Goal: Task Accomplishment & Management: Complete application form

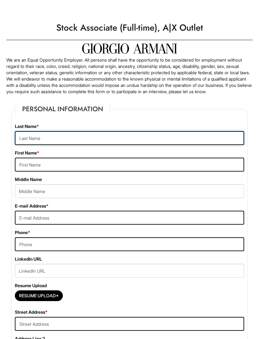
click at [23, 139] on input "text" at bounding box center [130, 138] width 230 height 14
type input "[PERSON_NAME]"
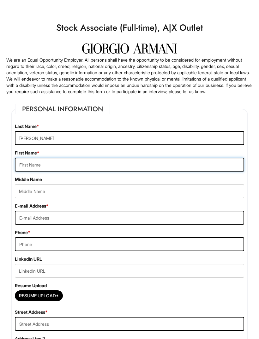
click at [27, 172] on input "text" at bounding box center [130, 165] width 230 height 14
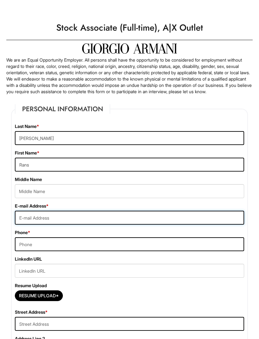
click at [26, 223] on input "email" at bounding box center [130, 218] width 230 height 14
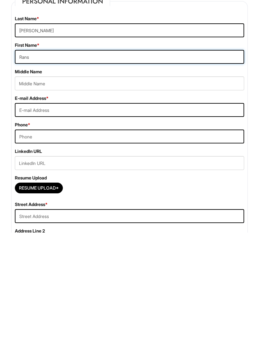
click at [31, 157] on input "Rans" at bounding box center [130, 164] width 230 height 14
type input "Rane"
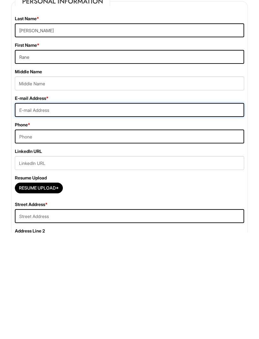
click at [34, 210] on input "email" at bounding box center [130, 217] width 230 height 14
type input "ranewilson04@gmail.com"
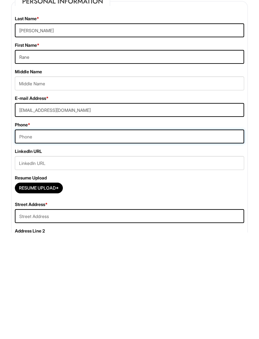
click at [34, 236] on input "tel" at bounding box center [130, 243] width 230 height 14
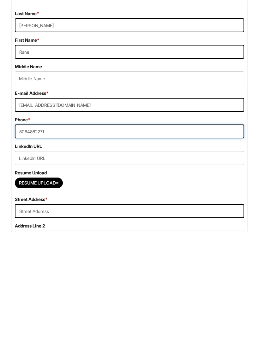
scroll to position [9, 0]
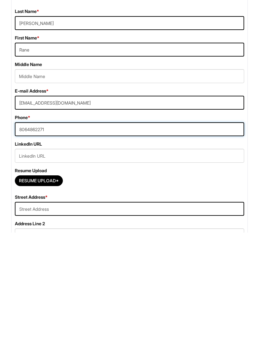
type input "8064862271"
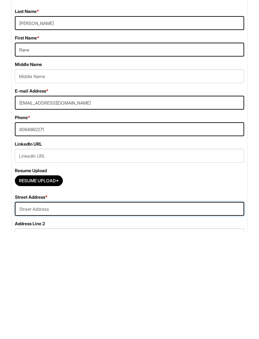
click at [22, 309] on input "text" at bounding box center [130, 316] width 230 height 14
type input "5"
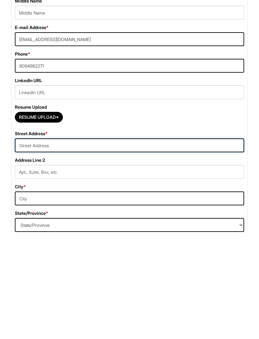
scroll to position [77, 0]
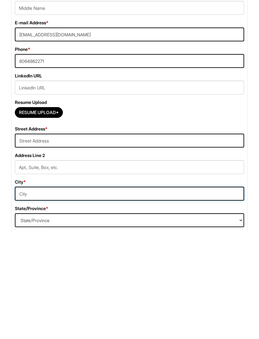
click at [30, 293] on input "text" at bounding box center [130, 300] width 230 height 14
click at [53, 293] on input "San Marcos" at bounding box center [130, 300] width 230 height 14
click at [56, 293] on input "San Marcos" at bounding box center [130, 300] width 230 height 14
type input "San Marcos"
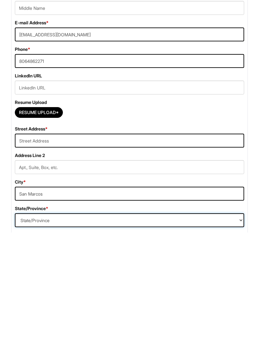
click at [29, 320] on select "State/Province ALABAMA ALASKA ARIZONA ARKANSAS CALIFORNIA COLORADO CONNECTICUT …" at bounding box center [130, 327] width 230 height 14
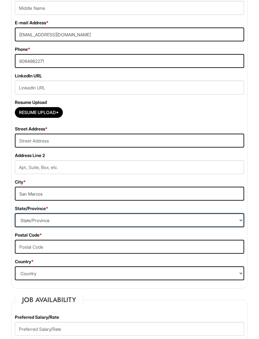
click at [27, 223] on select "State/Province ALABAMA ALASKA ARIZONA ARKANSAS CALIFORNIA COLORADO CONNECTICUT …" at bounding box center [130, 220] width 230 height 14
select select "TX"
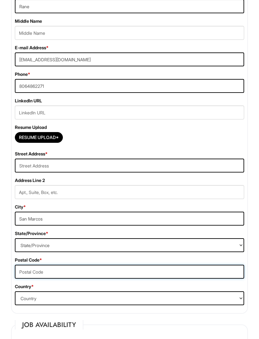
click at [31, 278] on input "text" at bounding box center [130, 272] width 230 height 14
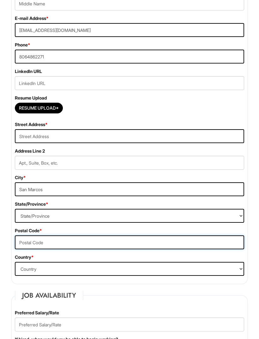
scroll to position [186, 0]
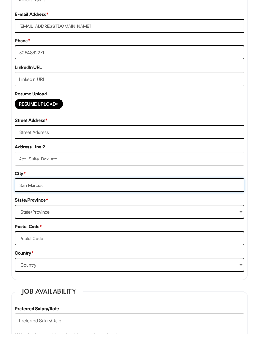
click at [27, 191] on input "San Marcos" at bounding box center [130, 191] width 230 height 14
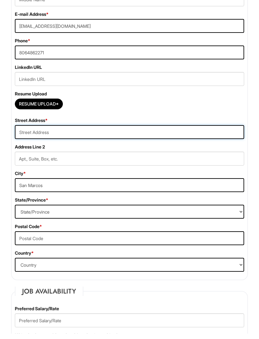
click at [32, 140] on input "text" at bounding box center [130, 138] width 230 height 14
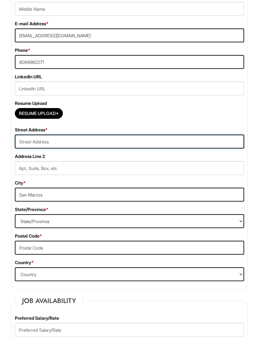
scroll to position [182, 0]
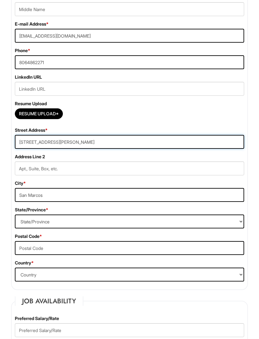
type input "631 Moore st"
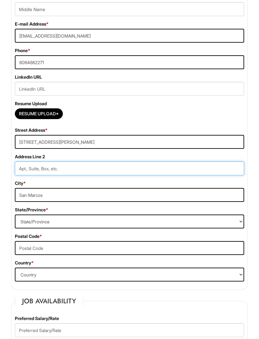
click at [32, 175] on input "text" at bounding box center [130, 169] width 230 height 14
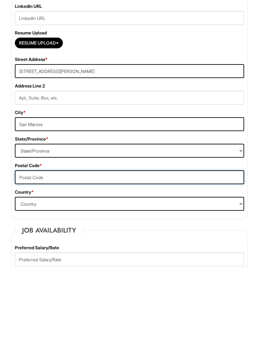
click at [27, 241] on input "text" at bounding box center [130, 248] width 230 height 14
type input "78666"
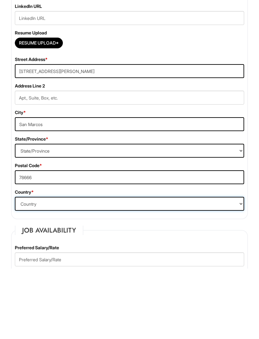
click at [22, 268] on select "Country Afghanistan Albania Algeria American Samoa Andorra Angola Anguilla Anta…" at bounding box center [130, 275] width 230 height 14
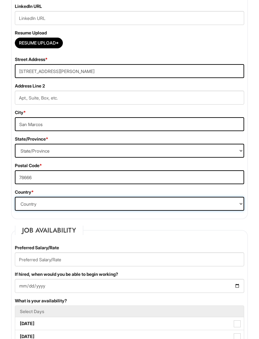
select select "United States of America"
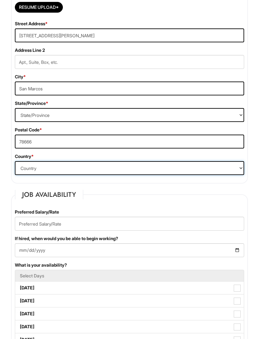
scroll to position [289, 0]
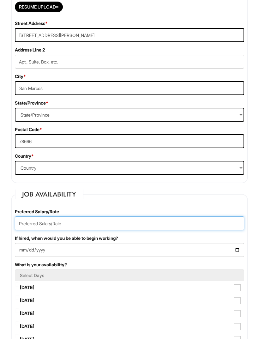
click at [27, 228] on input "text" at bounding box center [130, 224] width 230 height 14
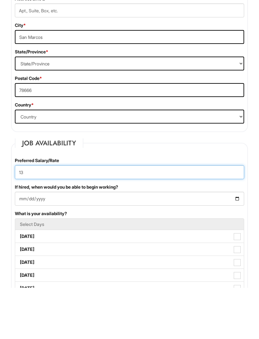
type input "13"
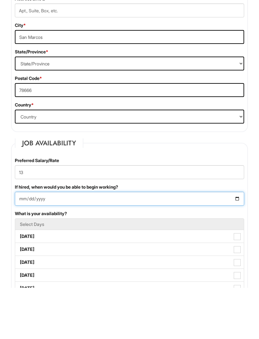
click at [29, 243] on input "If hired, when would you be able to begin working?" at bounding box center [130, 250] width 230 height 14
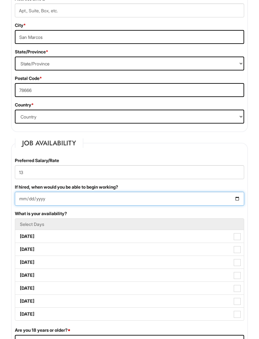
type input "2025-08-19"
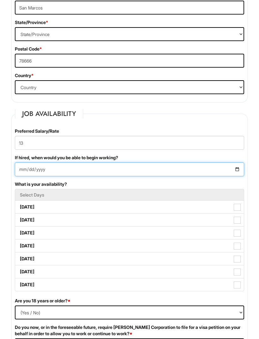
scroll to position [371, 0]
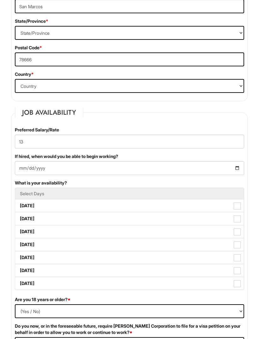
click at [239, 210] on span at bounding box center [237, 206] width 7 height 7
click at [19, 205] on Available_Monday "Monday" at bounding box center [17, 203] width 4 height 4
checkbox Available_Monday "true"
click at [32, 238] on label "Wednesday" at bounding box center [129, 232] width 229 height 13
click at [19, 231] on Available_Wednesday "Wednesday" at bounding box center [17, 229] width 4 height 4
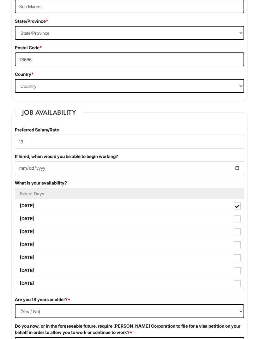
checkbox Available_Wednesday "true"
click at [25, 264] on label "Friday" at bounding box center [129, 258] width 229 height 13
click at [19, 257] on Available_Friday "Friday" at bounding box center [17, 255] width 4 height 4
checkbox Available_Friday "true"
click at [27, 276] on label "Saturday" at bounding box center [129, 271] width 229 height 13
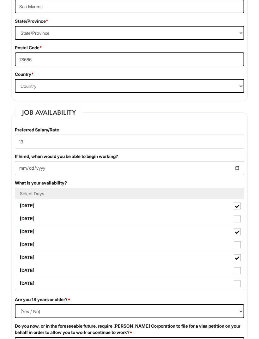
click at [19, 270] on Available_Saturday "Saturday" at bounding box center [17, 268] width 4 height 4
checkbox Available_Saturday "true"
click at [29, 287] on label "Sunday" at bounding box center [129, 284] width 229 height 13
click at [19, 283] on Available_Sunday "Sunday" at bounding box center [17, 281] width 4 height 4
checkbox Available_Sunday "true"
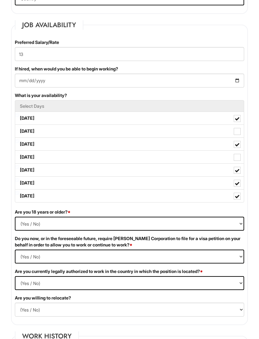
scroll to position [460, 0]
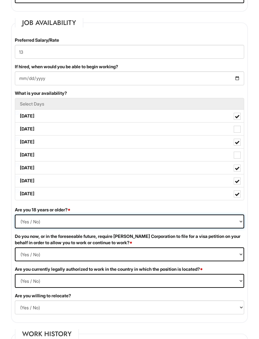
click at [31, 227] on select "(Yes / No) Yes No" at bounding box center [130, 222] width 230 height 14
select select "Yes"
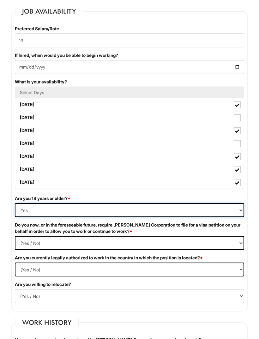
scroll to position [472, 0]
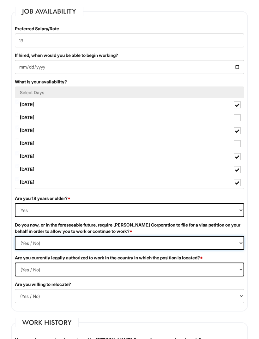
click at [25, 248] on Required "(Yes / No) Yes No" at bounding box center [130, 243] width 230 height 14
select Required "No"
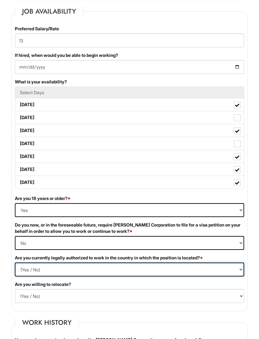
click at [34, 272] on select "(Yes / No) Yes No" at bounding box center [130, 270] width 230 height 14
select select "Yes"
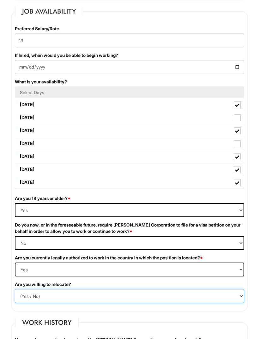
click at [28, 298] on select "(Yes / No) No Yes" at bounding box center [130, 296] width 230 height 14
click at [32, 300] on select "(Yes / No) No Yes" at bounding box center [130, 296] width 230 height 14
select select "N"
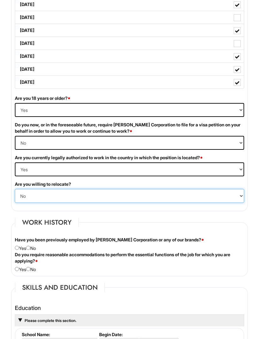
scroll to position [579, 0]
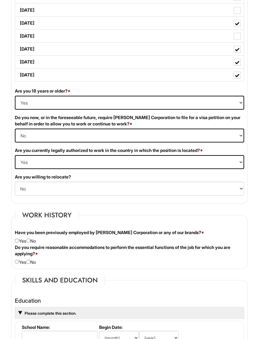
click at [37, 245] on div "Have you been previously employed by Giorgio Armani Corporation or any of our b…" at bounding box center [129, 237] width 239 height 15
click at [30, 243] on input "radio" at bounding box center [28, 241] width 4 height 4
radio input "true"
click at [30, 264] on input "radio" at bounding box center [28, 262] width 4 height 4
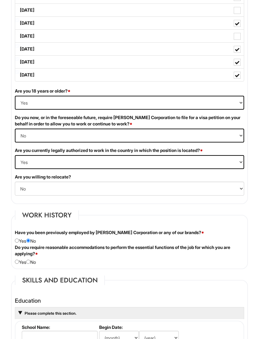
radio input "true"
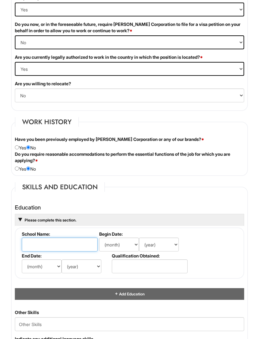
click at [36, 252] on input "text" at bounding box center [60, 245] width 76 height 14
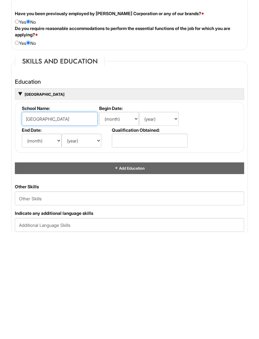
type input "Pampa high school"
click at [130, 218] on select "(month) Jan Feb Mar Apr May Jun Jul Aug Sep Oct Nov Dec" at bounding box center [119, 225] width 40 height 14
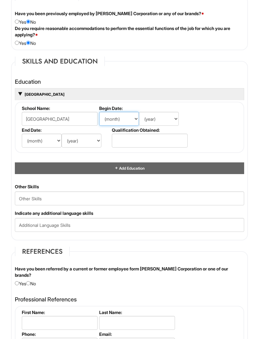
select select "8"
click at [165, 125] on select "(year) 2029 2028 2027 2026 2025 2024 2023 2022 2021 2020 2019 2018 2017 2016 20…" at bounding box center [159, 119] width 40 height 14
select select "2021"
click at [33, 147] on select "(month) Jan Feb Mar Apr May Jun Jul Aug Sep Oct Nov Dec" at bounding box center [42, 141] width 40 height 14
select select "5"
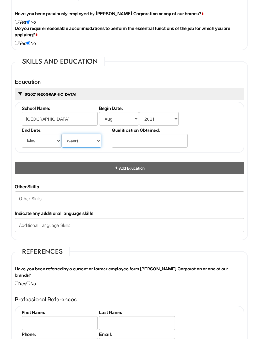
click at [89, 148] on select "(year) 2029 2028 2027 2026 2025 2024 2023 2022 2021 2020 2019 2018 2017 2016 20…" at bounding box center [82, 141] width 40 height 14
select select "2025"
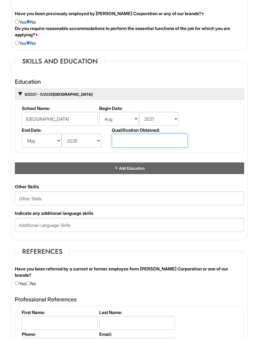
click at [166, 146] on input "text" at bounding box center [150, 141] width 76 height 14
type input "Diploma"
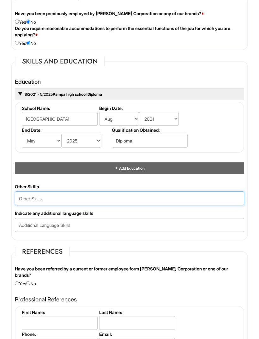
click at [25, 206] on Skills "text" at bounding box center [130, 199] width 230 height 14
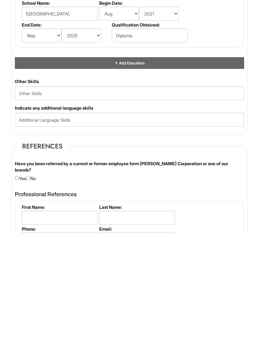
click at [30, 281] on input "radio" at bounding box center [28, 283] width 4 height 4
radio input "true"
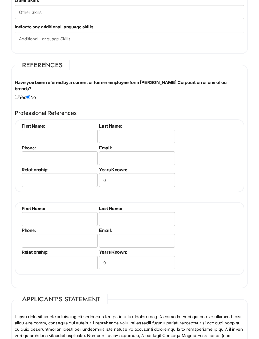
scroll to position [984, 0]
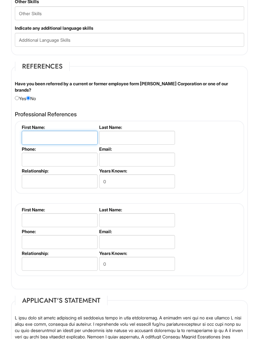
click at [35, 144] on input "text" at bounding box center [60, 138] width 76 height 14
type input "Marisol"
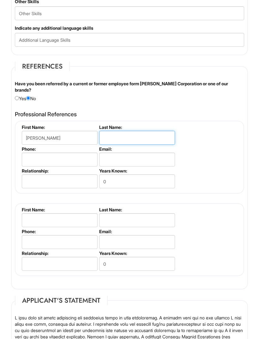
click at [108, 145] on input "text" at bounding box center [137, 138] width 76 height 14
type input "Silva"
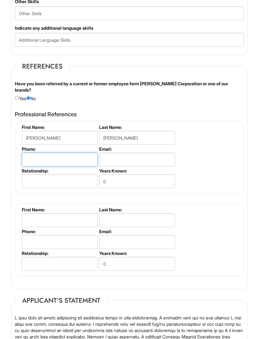
click at [36, 167] on input "tel" at bounding box center [60, 160] width 76 height 14
type input "7"
type input "8064862598"
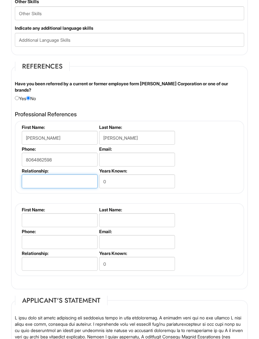
click at [38, 188] on input "text" at bounding box center [60, 182] width 76 height 14
type input "Manager"
click at [156, 188] on input "0" at bounding box center [137, 182] width 76 height 14
type input "1"
type input "5"
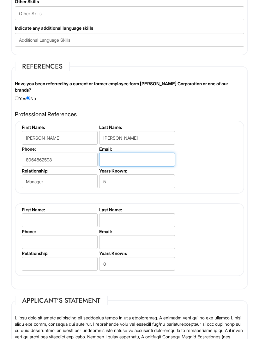
click at [108, 167] on input "email" at bounding box center [137, 160] width 76 height 14
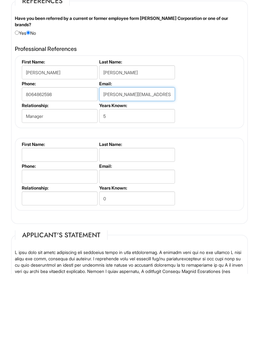
type input "marisol.silva@gmail.com"
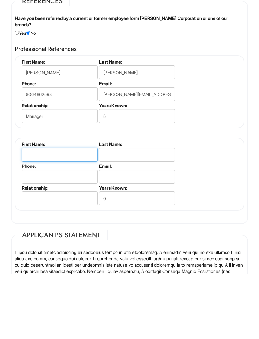
click at [38, 213] on input "text" at bounding box center [60, 220] width 76 height 14
type input "Aaron"
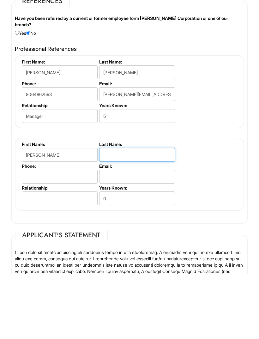
click at [110, 213] on input "text" at bounding box center [137, 220] width 76 height 14
type input "Clark"
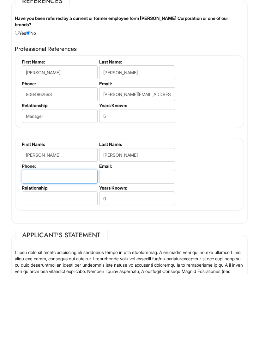
click at [41, 235] on input "tel" at bounding box center [60, 242] width 76 height 14
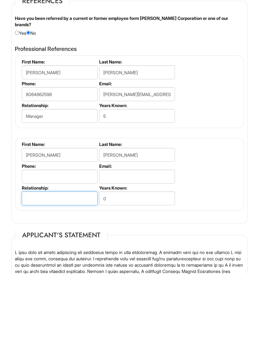
click at [40, 257] on input "text" at bounding box center [60, 264] width 76 height 14
type input "Manager"
click at [141, 257] on input "0" at bounding box center [137, 264] width 76 height 14
type input "3"
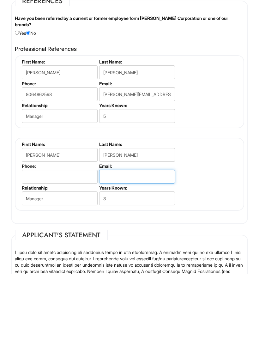
click at [163, 235] on input "email" at bounding box center [137, 242] width 76 height 14
type input "Aaron.clark@gmail.com"
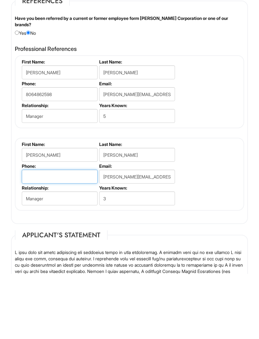
click at [37, 235] on input "tel" at bounding box center [60, 242] width 76 height 14
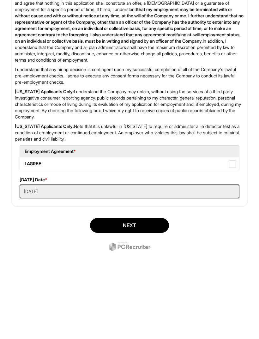
scroll to position [1319, 0]
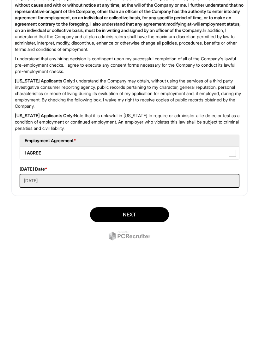
click at [231, 223] on span at bounding box center [232, 226] width 7 height 7
click at [24, 221] on AGREE "I AGREE" at bounding box center [22, 223] width 4 height 4
checkbox AGREE "true"
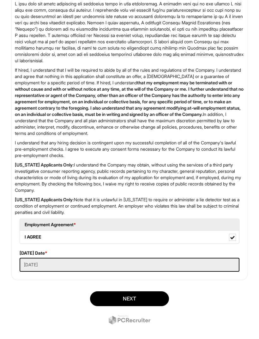
click at [149, 306] on button "Next" at bounding box center [129, 299] width 79 height 15
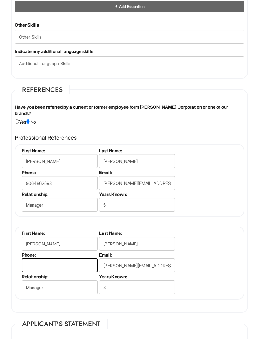
scroll to position [951, 0]
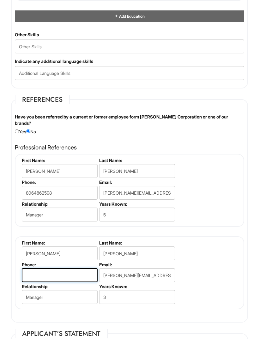
click at [63, 283] on input "tel" at bounding box center [60, 276] width 76 height 14
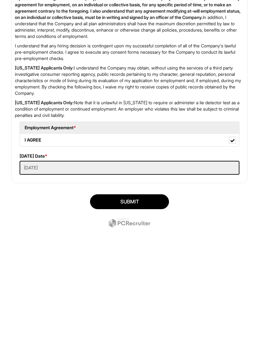
type input "8066629235"
click at [138, 281] on button "SUBMIT" at bounding box center [129, 288] width 79 height 15
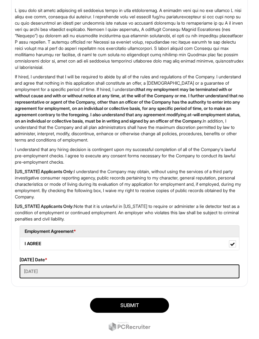
scroll to position [1306, 0]
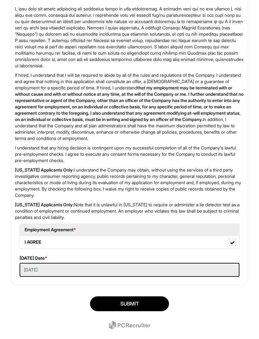
click at [145, 311] on button "SUBMIT" at bounding box center [129, 304] width 79 height 15
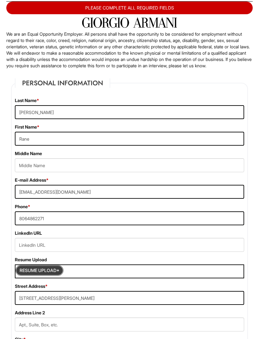
click at [45, 276] on input "Resume Upload*" at bounding box center [39, 271] width 47 height 10
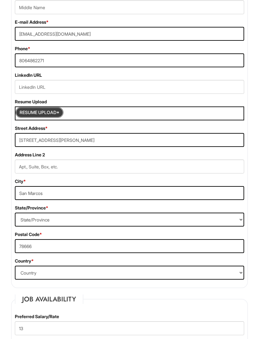
scroll to position [199, 0]
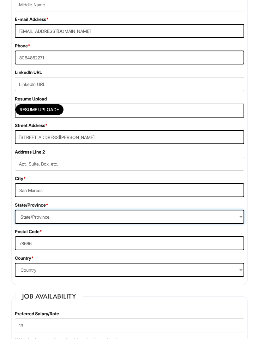
click at [223, 224] on select "State/Province ALABAMA ALASKA ARIZONA ARKANSAS CALIFORNIA COLORADO CONNECTICUT …" at bounding box center [130, 217] width 230 height 14
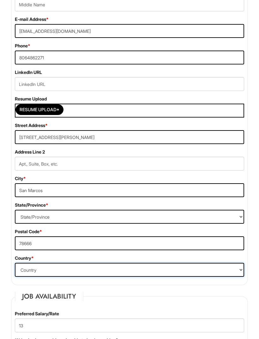
click at [189, 277] on select "Country Afghanistan Albania Algeria American Samoa Andorra Angola Anguilla Anta…" at bounding box center [130, 270] width 230 height 14
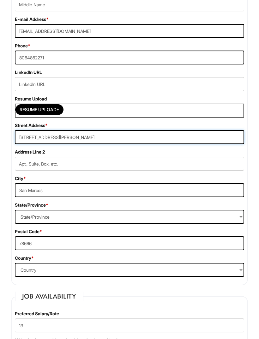
click at [54, 144] on input "631 Moore st" at bounding box center [130, 137] width 230 height 14
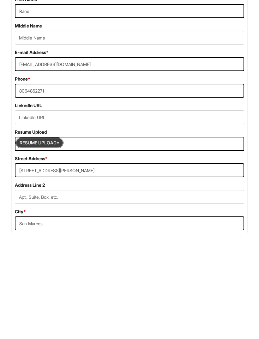
click at [63, 244] on input "Resume Upload*" at bounding box center [39, 249] width 47 height 10
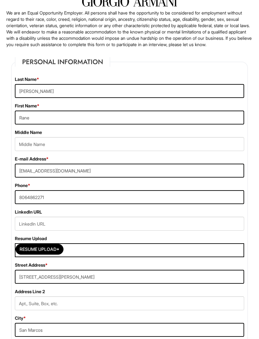
scroll to position [60, 0]
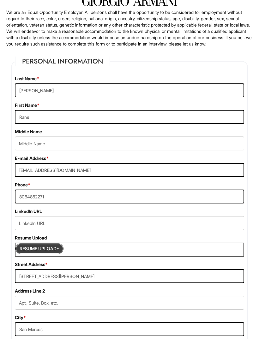
click at [57, 253] on input "Resume Upload*" at bounding box center [39, 249] width 47 height 10
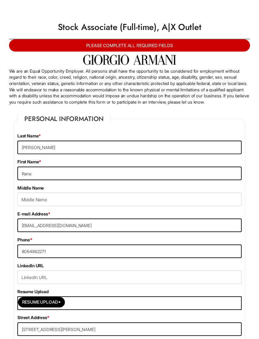
scroll to position [8, 0]
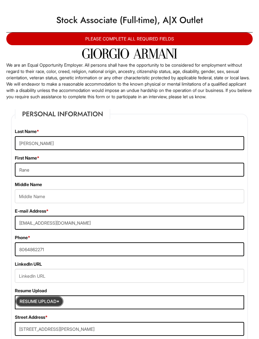
click at [36, 306] on input "Resume Upload*" at bounding box center [39, 302] width 47 height 10
type input "C:\fakepath\white-paper.html"
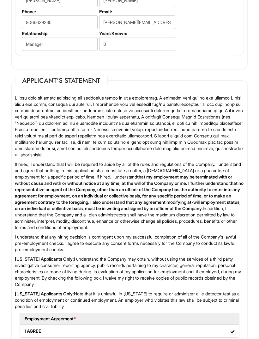
scroll to position [1311, 0]
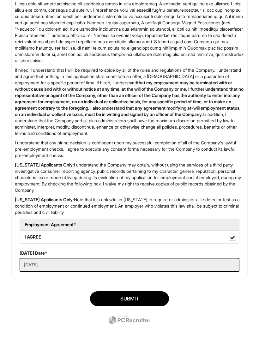
click at [148, 306] on button "SUBMIT" at bounding box center [129, 299] width 79 height 15
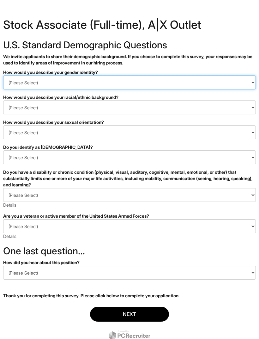
click at [17, 83] on select "(Please Select) Man Woman [DEMOGRAPHIC_DATA] I prefer to self-describe I don't …" at bounding box center [129, 83] width 253 height 14
select select "Woman"
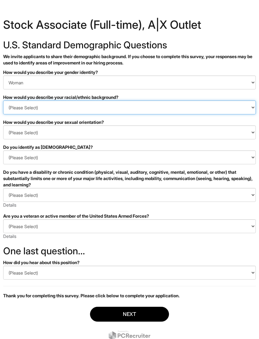
click at [16, 112] on select "(Please Select) [DEMOGRAPHIC_DATA] or of [DEMOGRAPHIC_DATA] descent [DEMOGRAPHI…" at bounding box center [129, 108] width 253 height 14
select select "Hispanic, Latinx or of Spanish Origin"
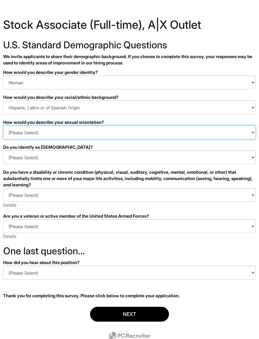
click at [13, 135] on select "(Please Select) [DEMOGRAPHIC_DATA] [DEMOGRAPHIC_DATA] and/or [DEMOGRAPHIC_DATA]…" at bounding box center [129, 133] width 253 height 14
select select "[DEMOGRAPHIC_DATA]"
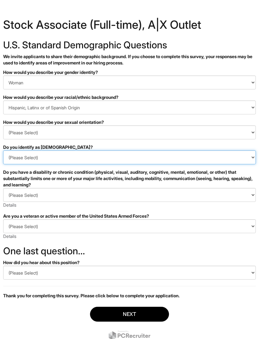
click at [160, 161] on select "(Please Select) Yes No I prefer to self-describe I don't wish to answer" at bounding box center [129, 158] width 253 height 14
select select "No"
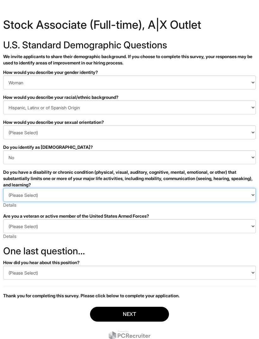
click at [132, 200] on select "(Please Select) YES, I HAVE A DISABILITY (or previously had a disability) NO, I…" at bounding box center [129, 195] width 253 height 14
select select "NO, I DON'T HAVE A DISABILITY"
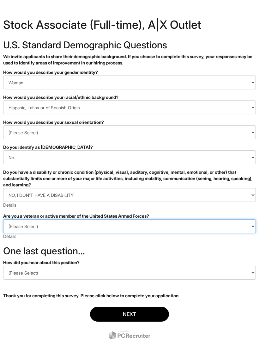
click at [116, 230] on select "(Please Select) I IDENTIFY AS ONE OR MORE OF THE CLASSIFICATIONS OF PROTECTED V…" at bounding box center [129, 226] width 253 height 14
select select "I AM NOT A PROTECTED VETERAN"
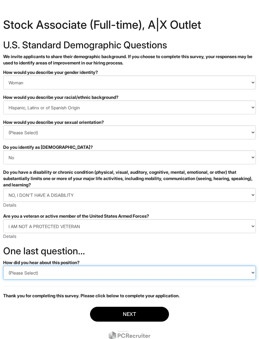
click at [95, 275] on select "(Please Select) CareerBuilder Indeed LinkedIn Monster Referral Other" at bounding box center [129, 273] width 253 height 14
select select "Referral"
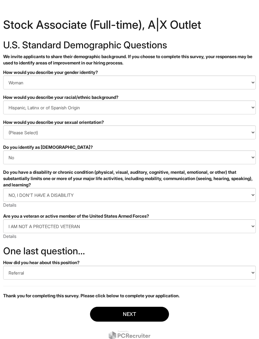
click at [130, 313] on button "Next" at bounding box center [129, 314] width 79 height 15
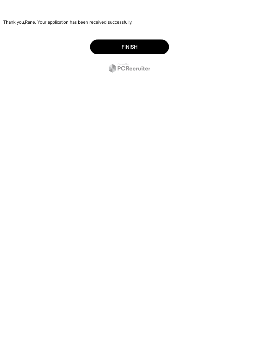
click at [157, 45] on button "Finish" at bounding box center [129, 47] width 79 height 15
